Goal: Task Accomplishment & Management: Manage account settings

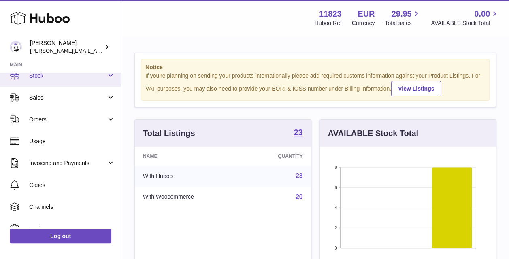
scroll to position [87, 0]
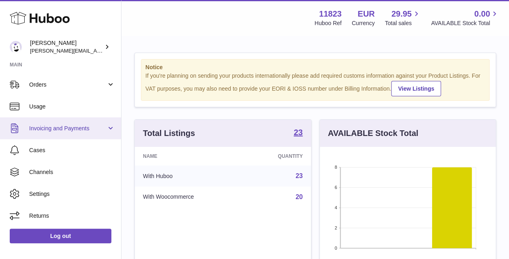
click at [72, 125] on span "Invoicing and Payments" at bounding box center [67, 129] width 77 height 8
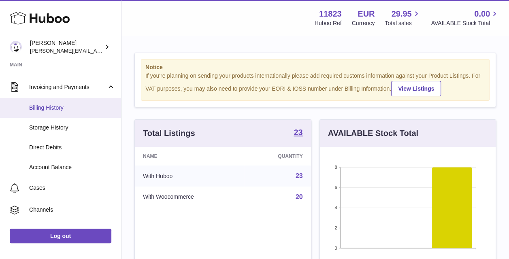
scroll to position [166, 0]
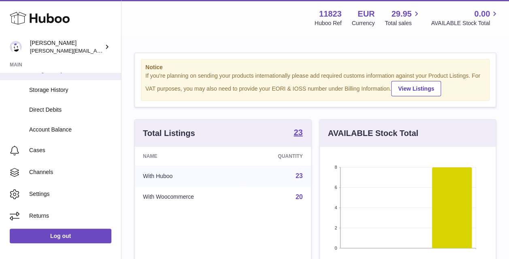
click at [44, 149] on span "Cases" at bounding box center [72, 150] width 86 height 8
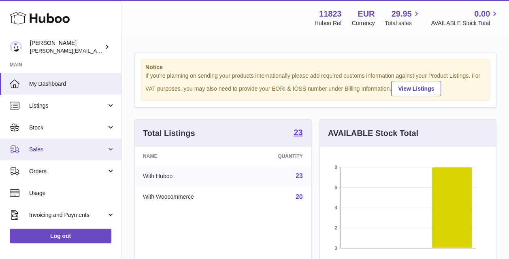
scroll to position [87, 0]
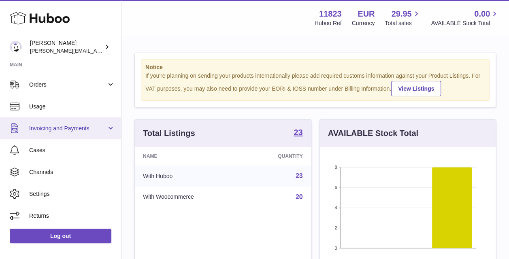
click at [87, 127] on span "Invoicing and Payments" at bounding box center [67, 129] width 77 height 8
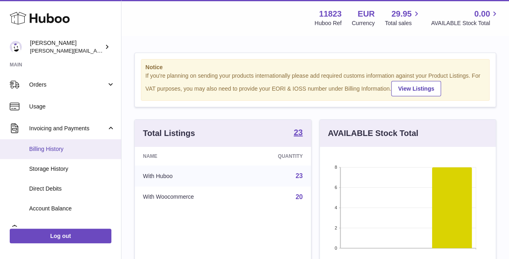
click at [51, 153] on span "Billing History" at bounding box center [72, 149] width 86 height 8
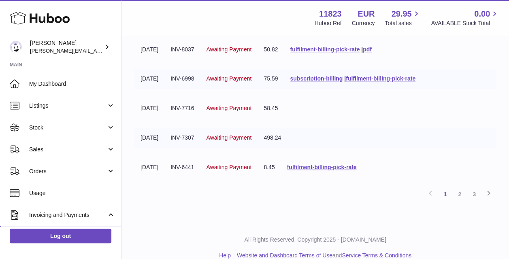
scroll to position [261, 0]
